Goal: Find specific page/section: Find specific page/section

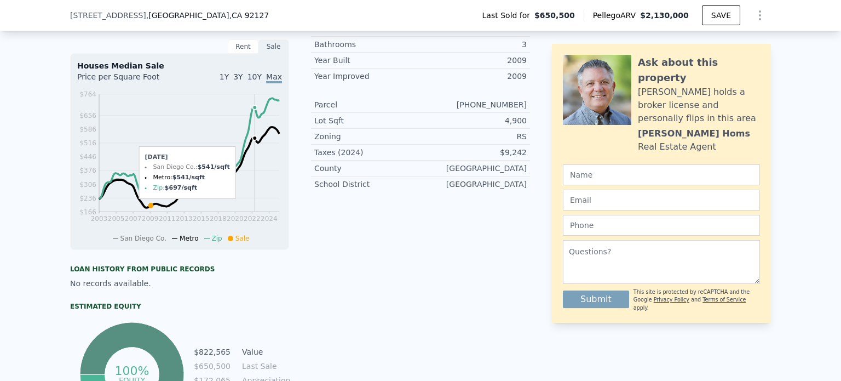
scroll to position [304, 0]
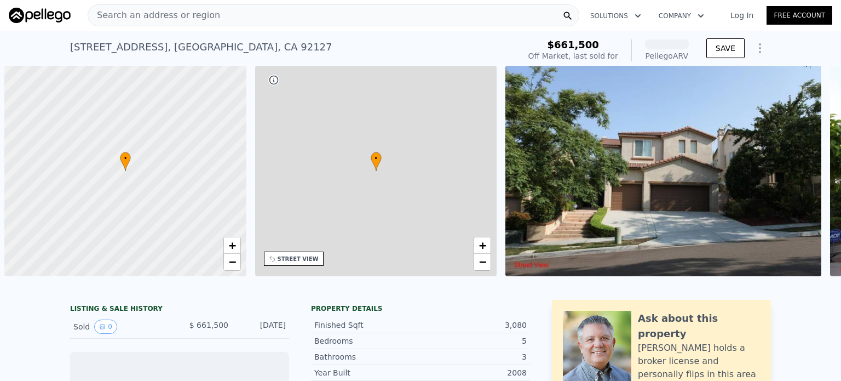
scroll to position [0, 4]
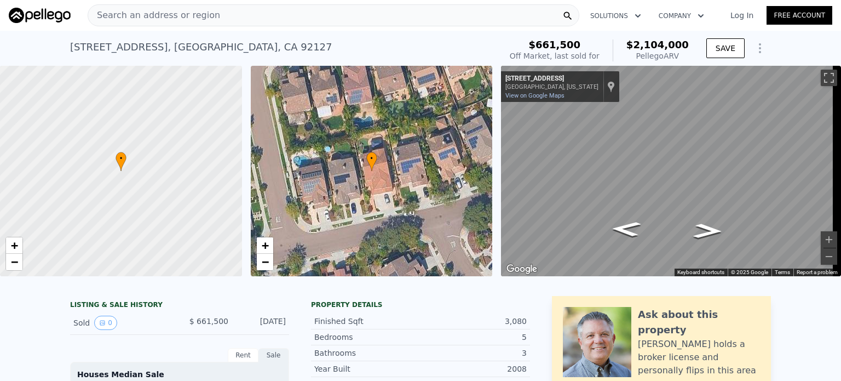
click at [175, 8] on div "Search an address or region" at bounding box center [154, 15] width 132 height 21
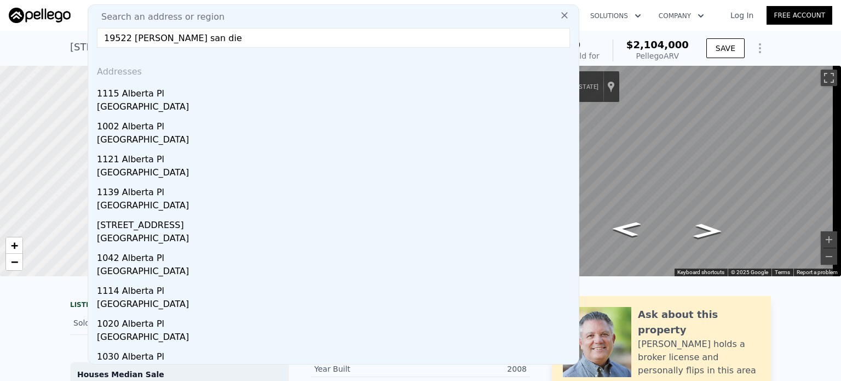
click at [112, 42] on input "19522 albert pl san die" at bounding box center [333, 38] width 473 height 20
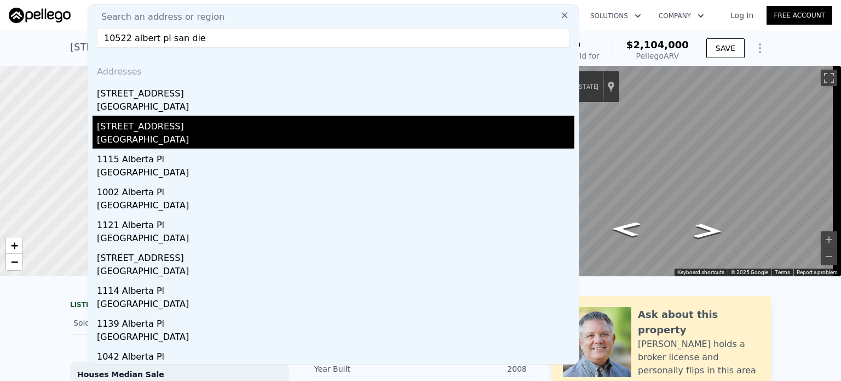
type input "10522 albert pl san die"
click at [137, 126] on div "10522 Albert Pl" at bounding box center [335, 125] width 477 height 18
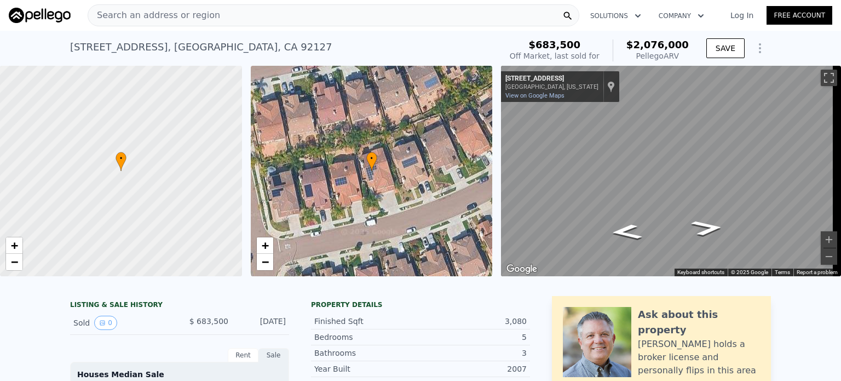
click at [90, 45] on div "10522 Albert Pl , San Diego County , CA 92127" at bounding box center [201, 46] width 262 height 15
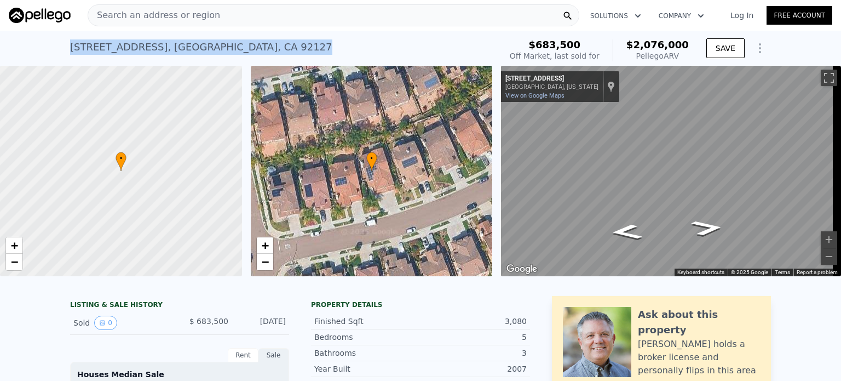
click at [90, 45] on div "10522 Albert Pl , San Diego County , CA 92127" at bounding box center [201, 46] width 262 height 15
copy div "10522 Albert Pl , San Diego County , CA 92127 Sold Nov 2007 for $683,500 (~ARV …"
